Goal: Task Accomplishment & Management: Manage account settings

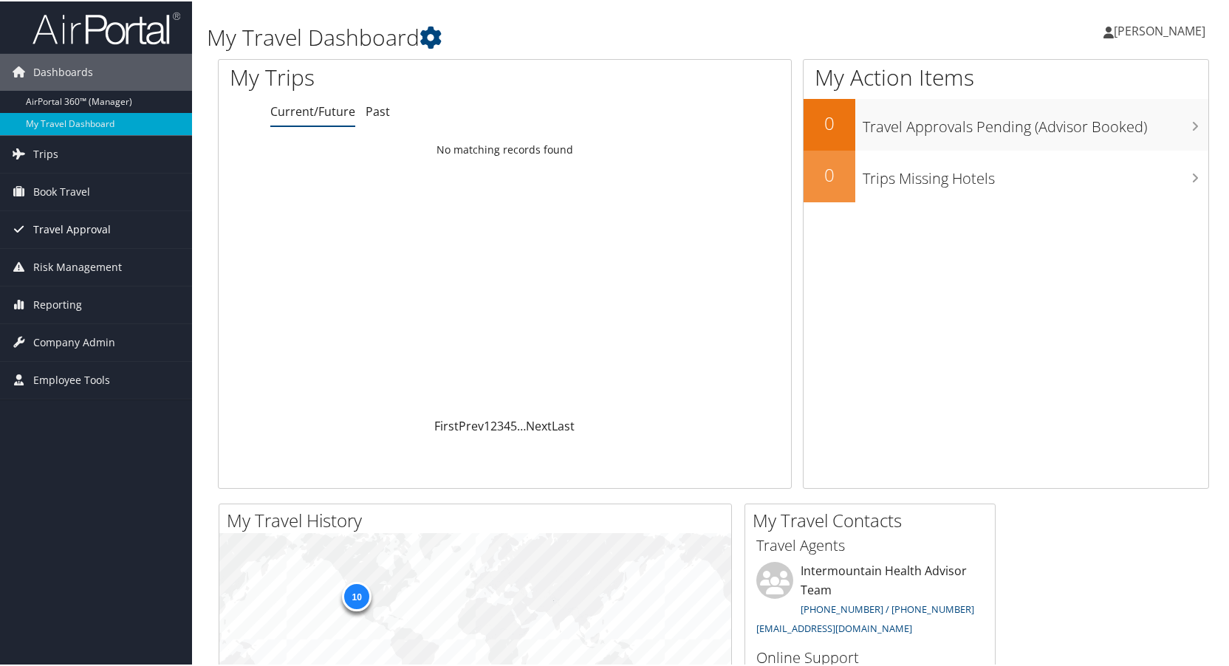
click at [62, 222] on span "Travel Approval" at bounding box center [72, 228] width 78 height 37
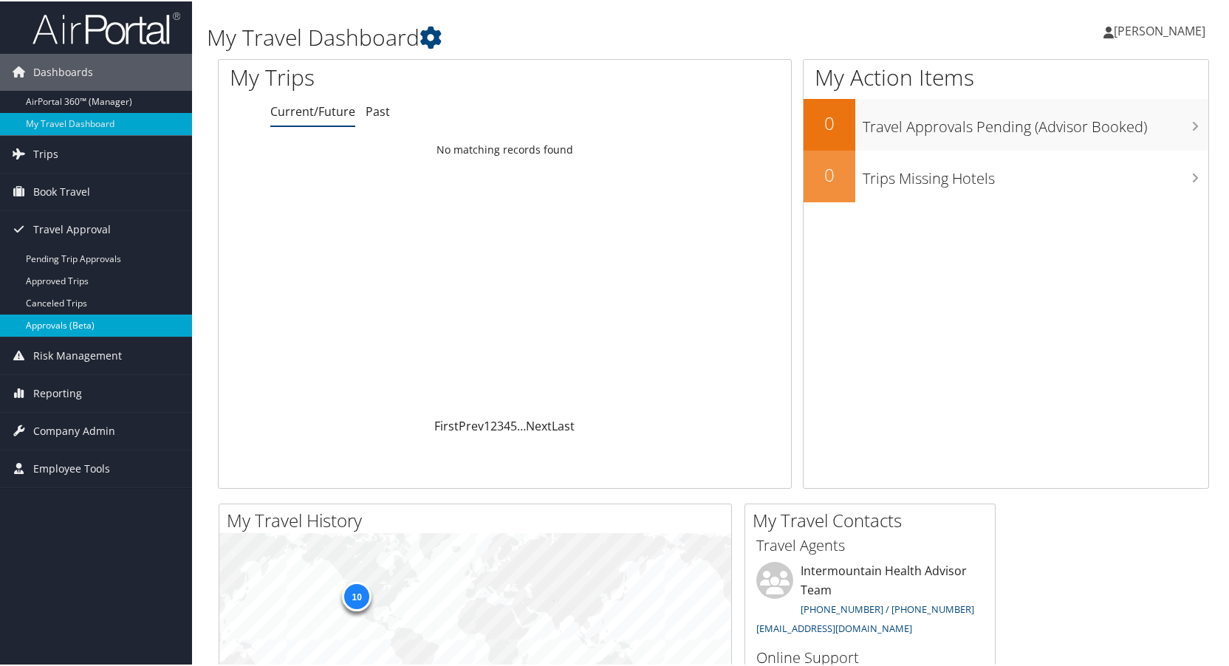
click at [49, 321] on link "Approvals (Beta)" at bounding box center [96, 324] width 192 height 22
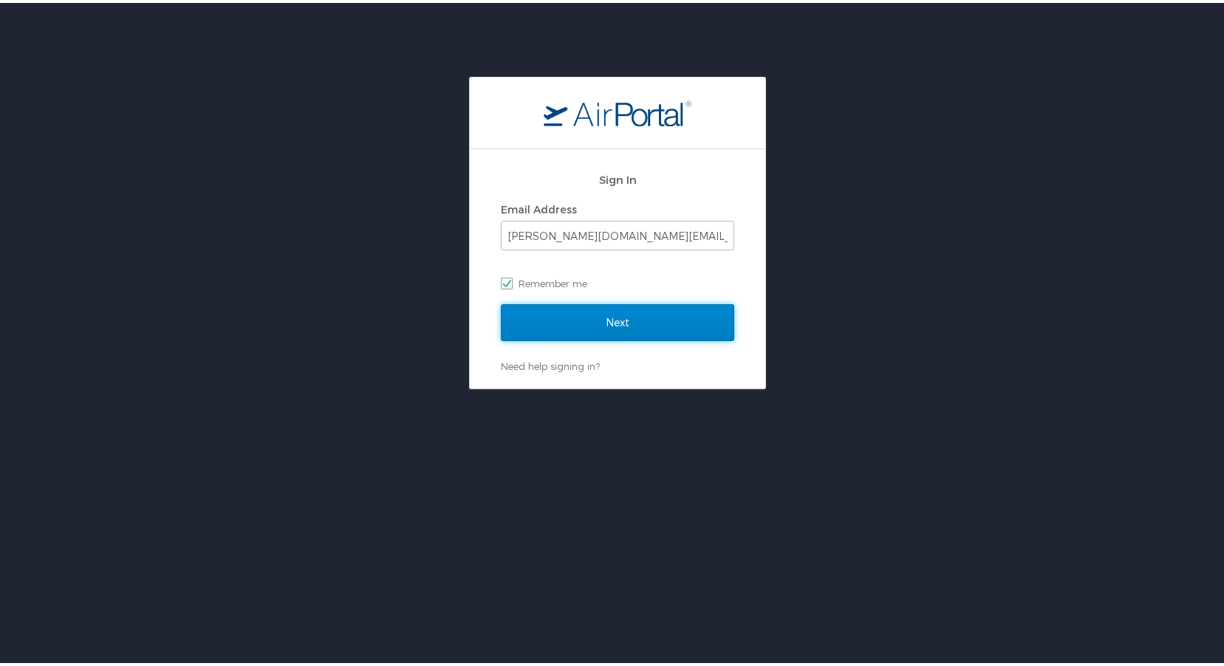
click at [608, 314] on input "Next" at bounding box center [617, 319] width 233 height 37
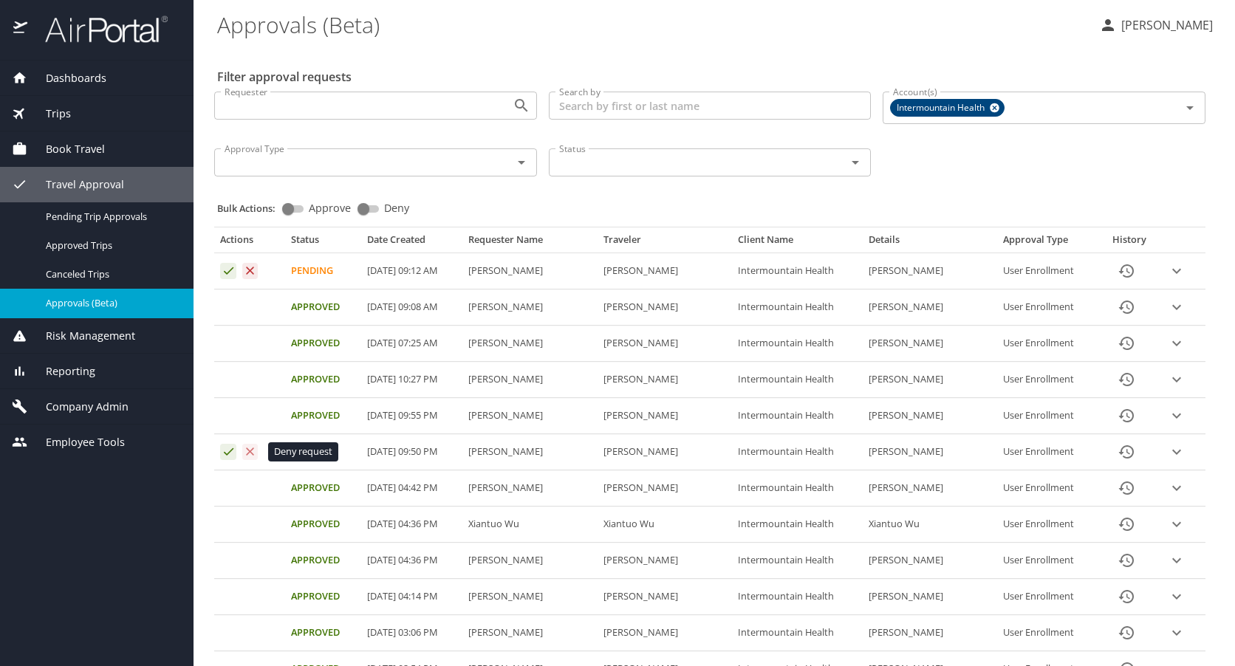
click at [250, 453] on icon "Approval table" at bounding box center [251, 452] width 8 height 8
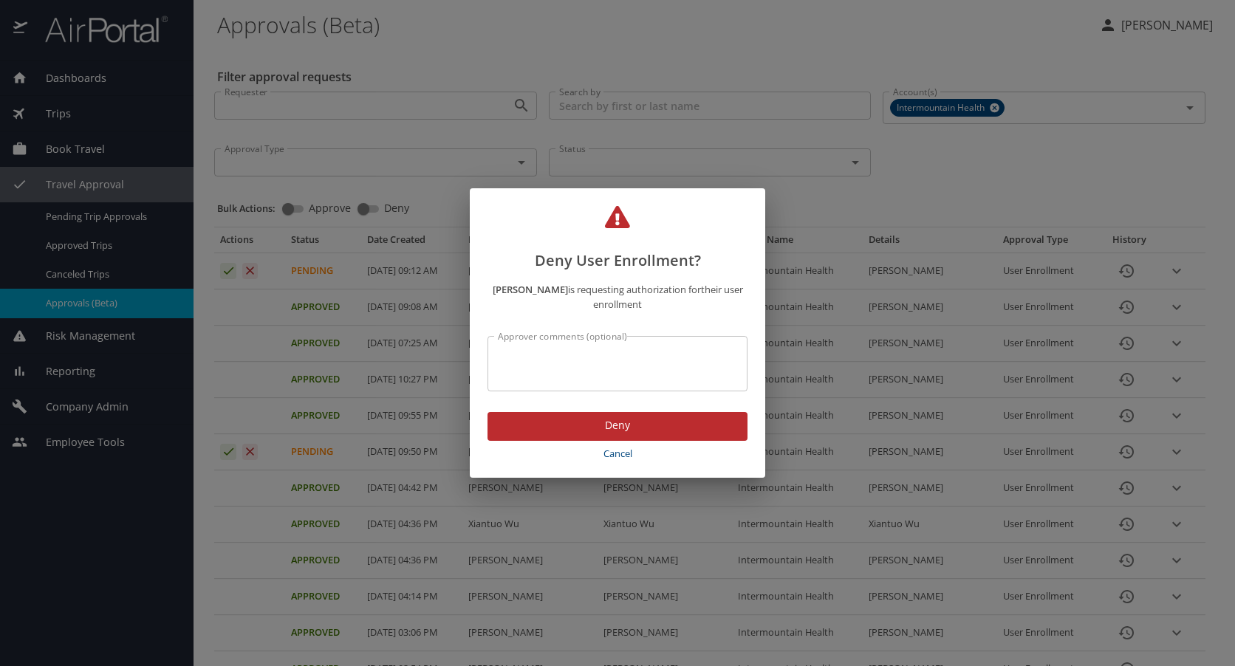
click at [536, 362] on textarea "Approver comments (optional)" at bounding box center [617, 364] width 239 height 28
drag, startPoint x: 624, startPoint y: 355, endPoint x: 476, endPoint y: 361, distance: 148.6
click at [476, 361] on div "[PERSON_NAME] is requesting authorization for their user enrollment Approver co…" at bounding box center [618, 337] width 296 height 129
type textarea "incorrect email address"
click at [590, 420] on span "Deny" at bounding box center [617, 426] width 236 height 18
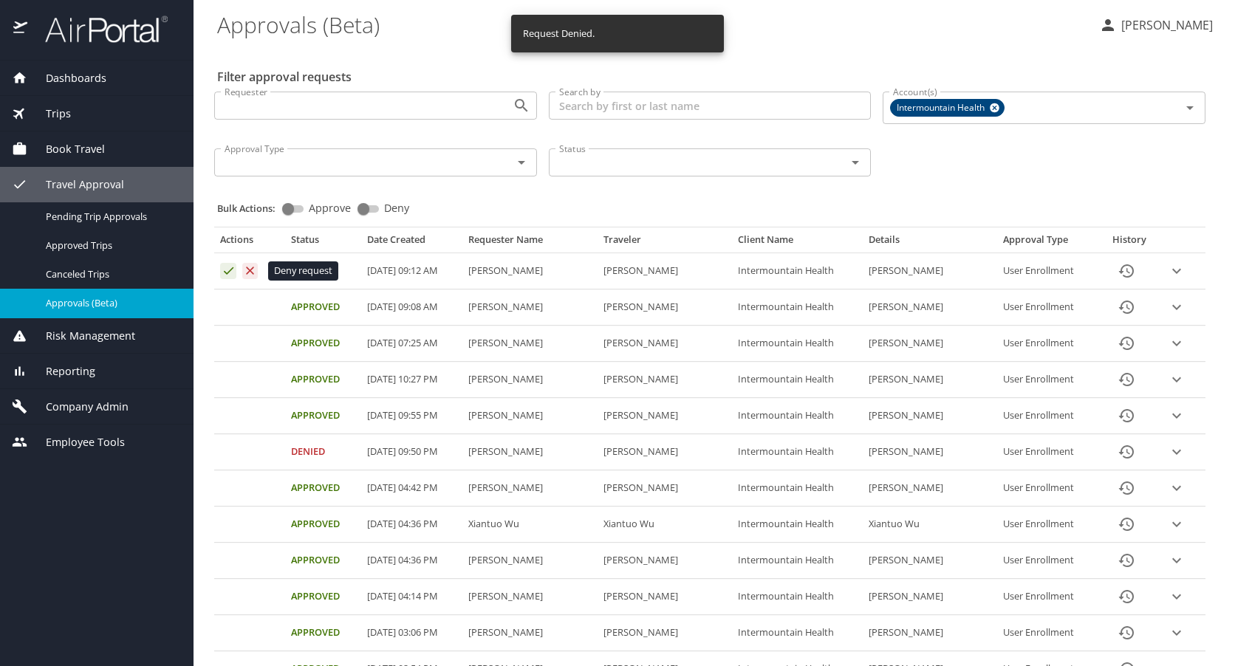
click at [250, 271] on icon "Approval table" at bounding box center [251, 271] width 8 height 8
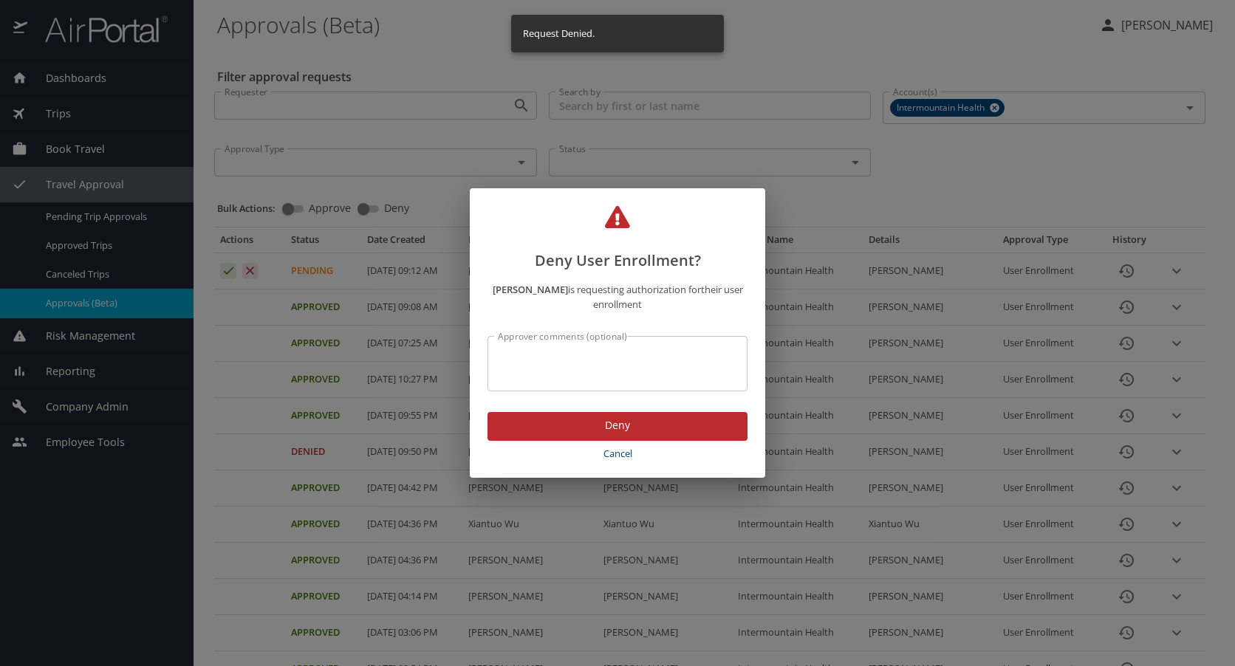
click at [526, 352] on textarea "Approver comments (optional)" at bounding box center [617, 364] width 239 height 28
paste textarea "incorrect email address"
type textarea "incorrect email address"
click at [597, 427] on span "Deny" at bounding box center [617, 426] width 236 height 18
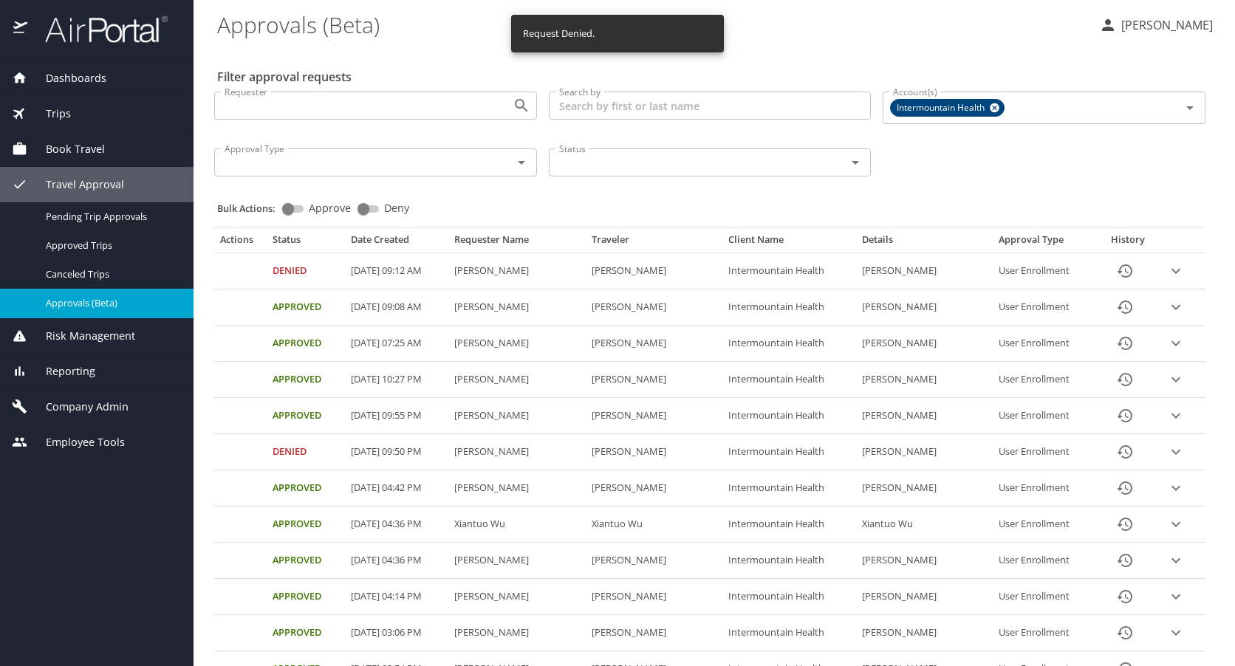
click at [75, 403] on span "Company Admin" at bounding box center [77, 407] width 101 height 16
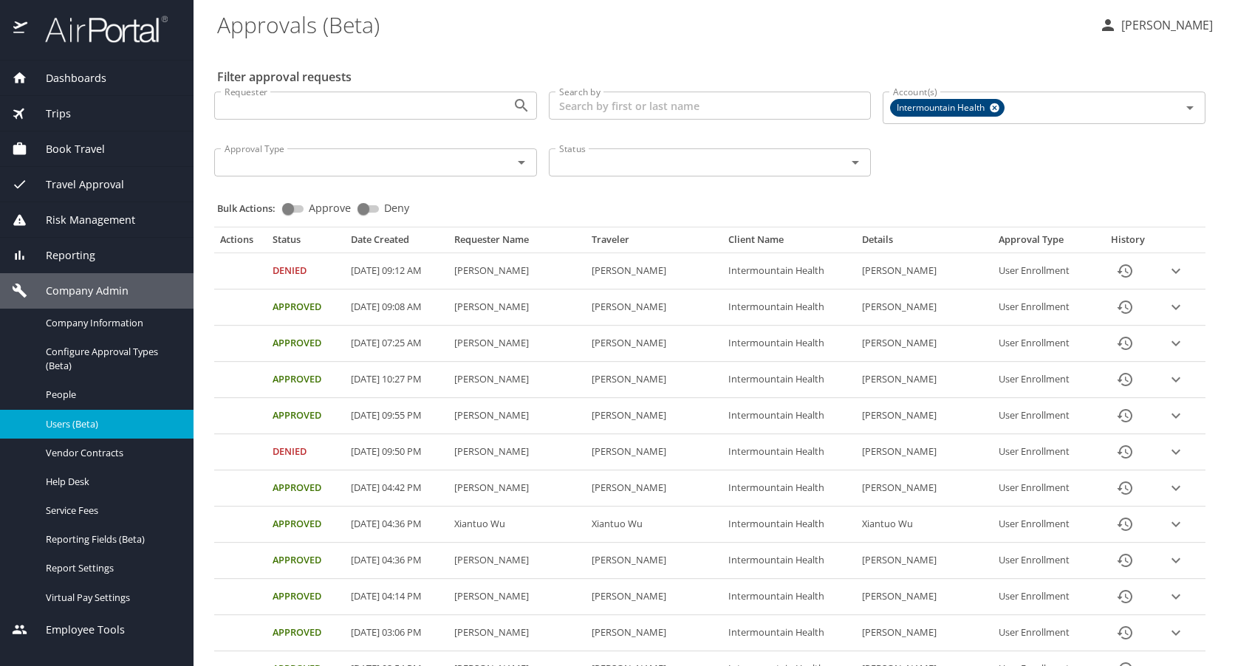
click at [72, 420] on span "Users (Beta)" at bounding box center [111, 424] width 130 height 14
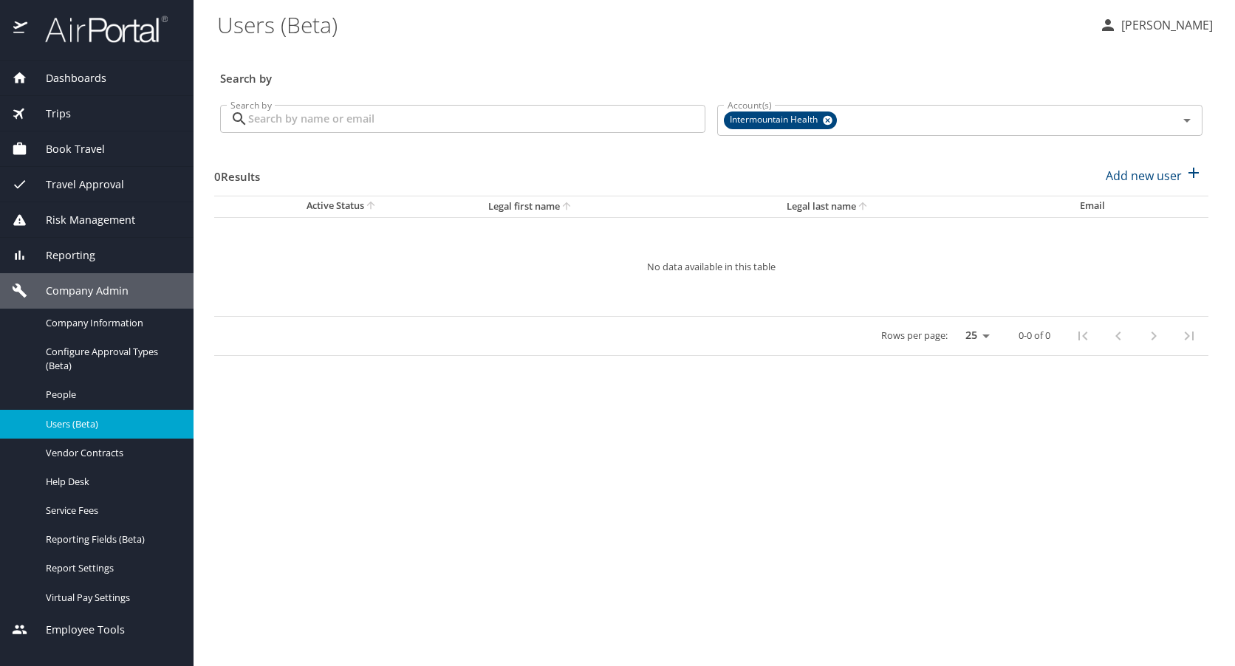
click at [391, 115] on input "Search by" at bounding box center [476, 119] width 457 height 28
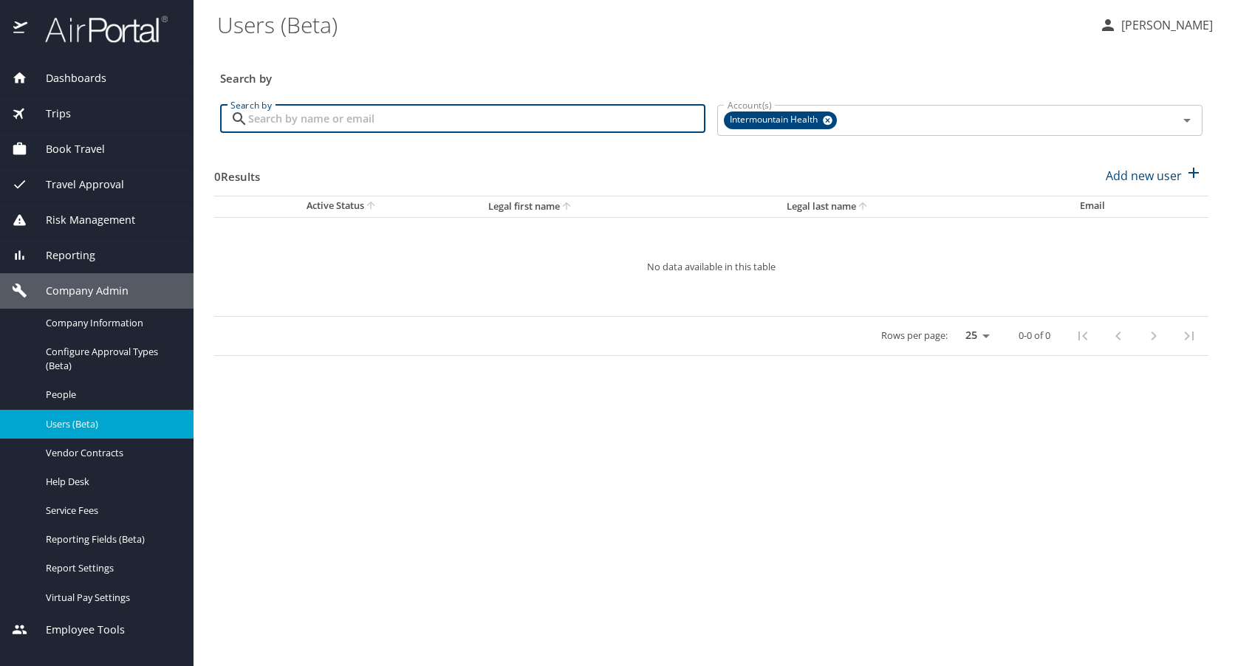
paste input "[PERSON_NAME]"
type input "[PERSON_NAME]"
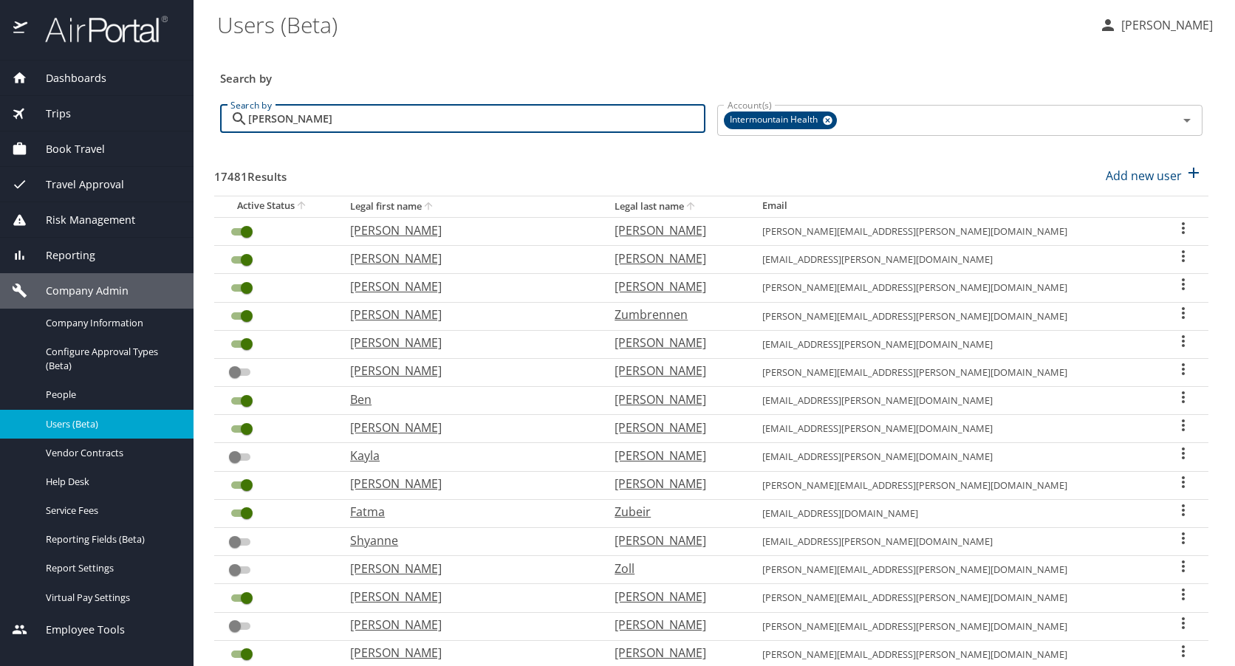
checkbox input "false"
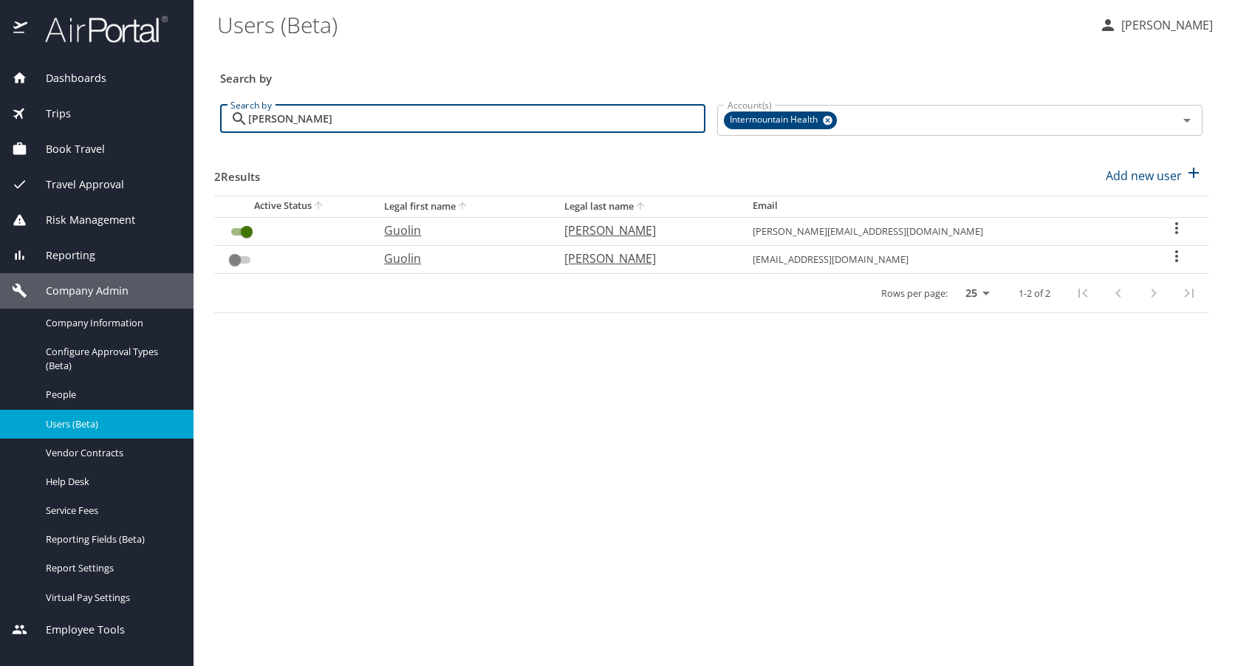
type input "[PERSON_NAME]"
